Goal: Find specific page/section: Find specific page/section

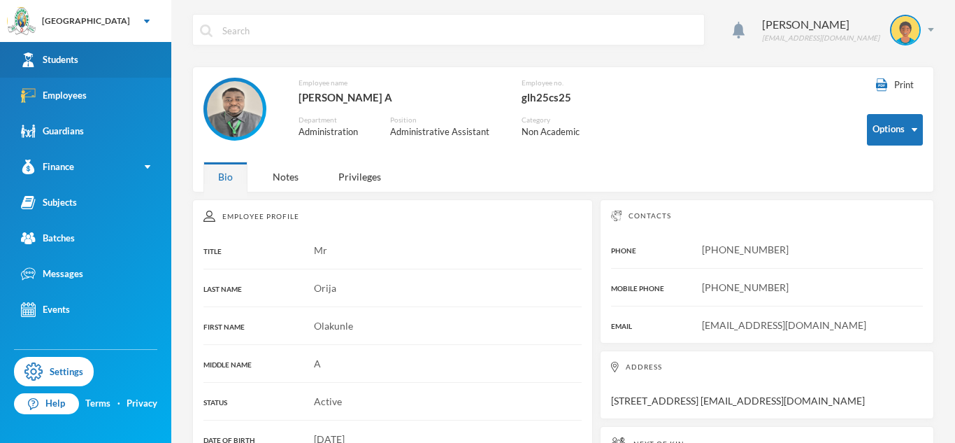
click at [92, 69] on link "Students" at bounding box center [85, 60] width 171 height 36
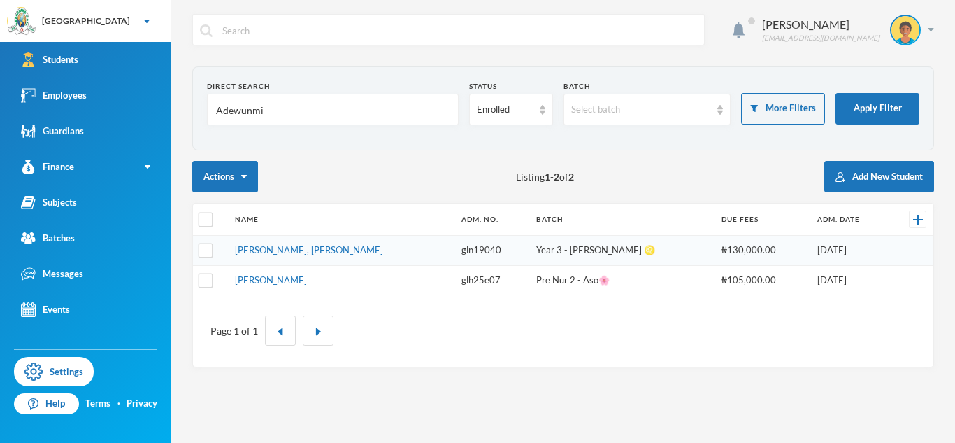
click at [246, 111] on input "Adewunmi" at bounding box center [333, 109] width 236 height 31
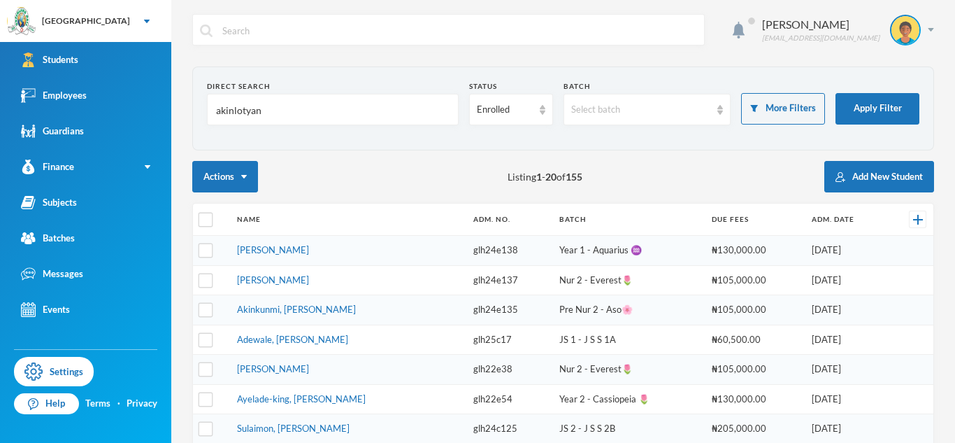
click at [248, 113] on input "akinlotyan" at bounding box center [333, 109] width 236 height 31
type input "akinlotan"
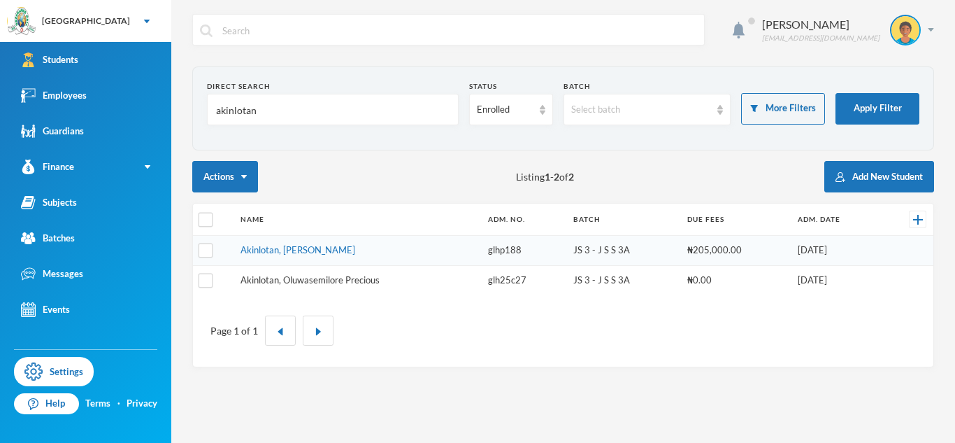
click at [322, 276] on link "Akinlotan, Oluwasemilore Precious" at bounding box center [309, 279] width 139 height 11
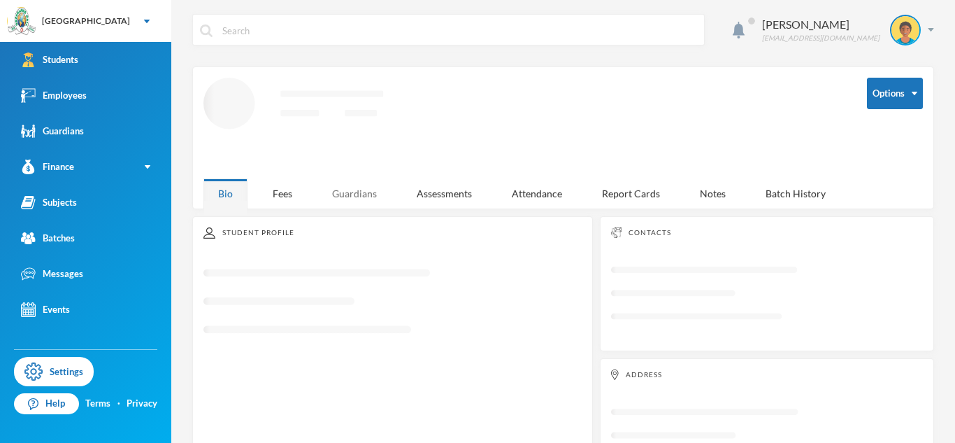
click at [353, 197] on div "Guardians" at bounding box center [354, 193] width 74 height 30
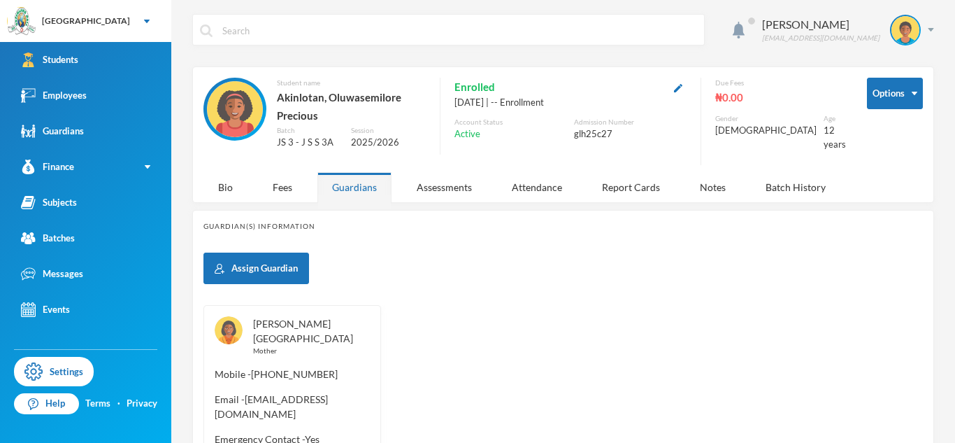
click at [327, 319] on link "[PERSON_NAME][GEOGRAPHIC_DATA]" at bounding box center [303, 330] width 100 height 27
